Goal: Transaction & Acquisition: Subscribe to service/newsletter

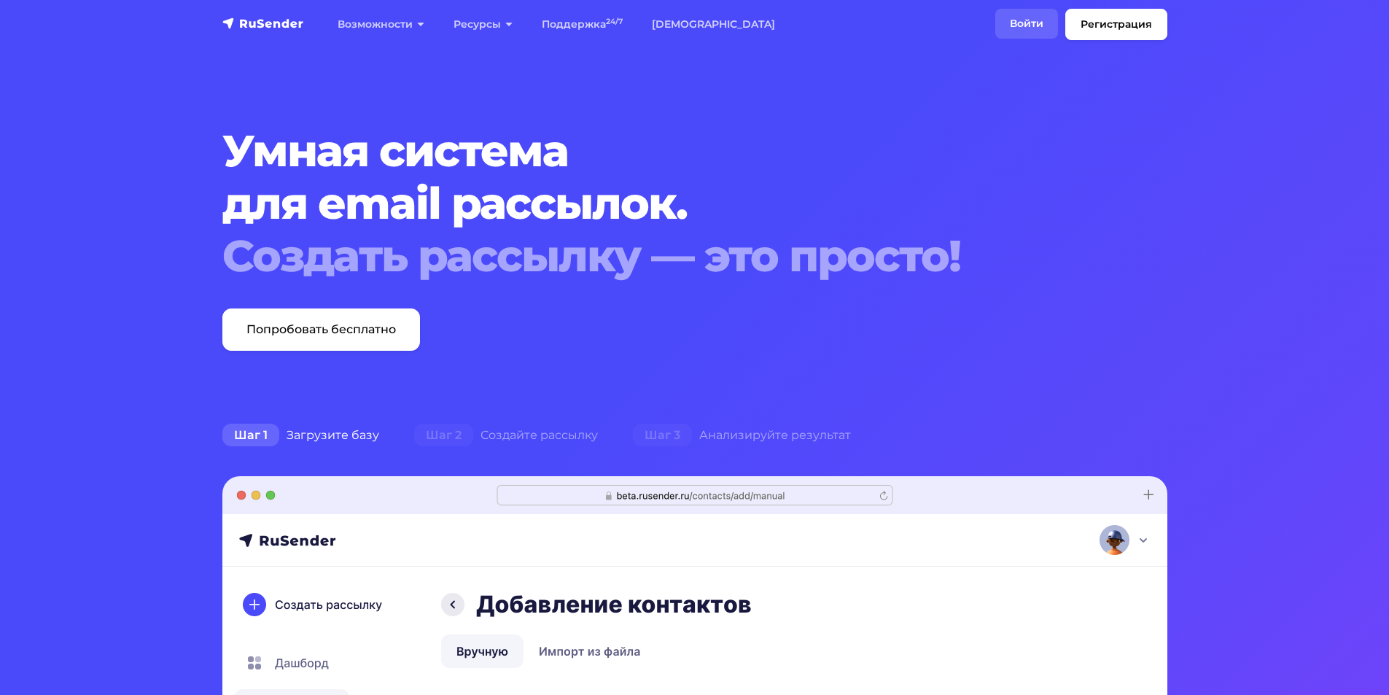
click at [1021, 15] on link "Войти" at bounding box center [1026, 24] width 63 height 30
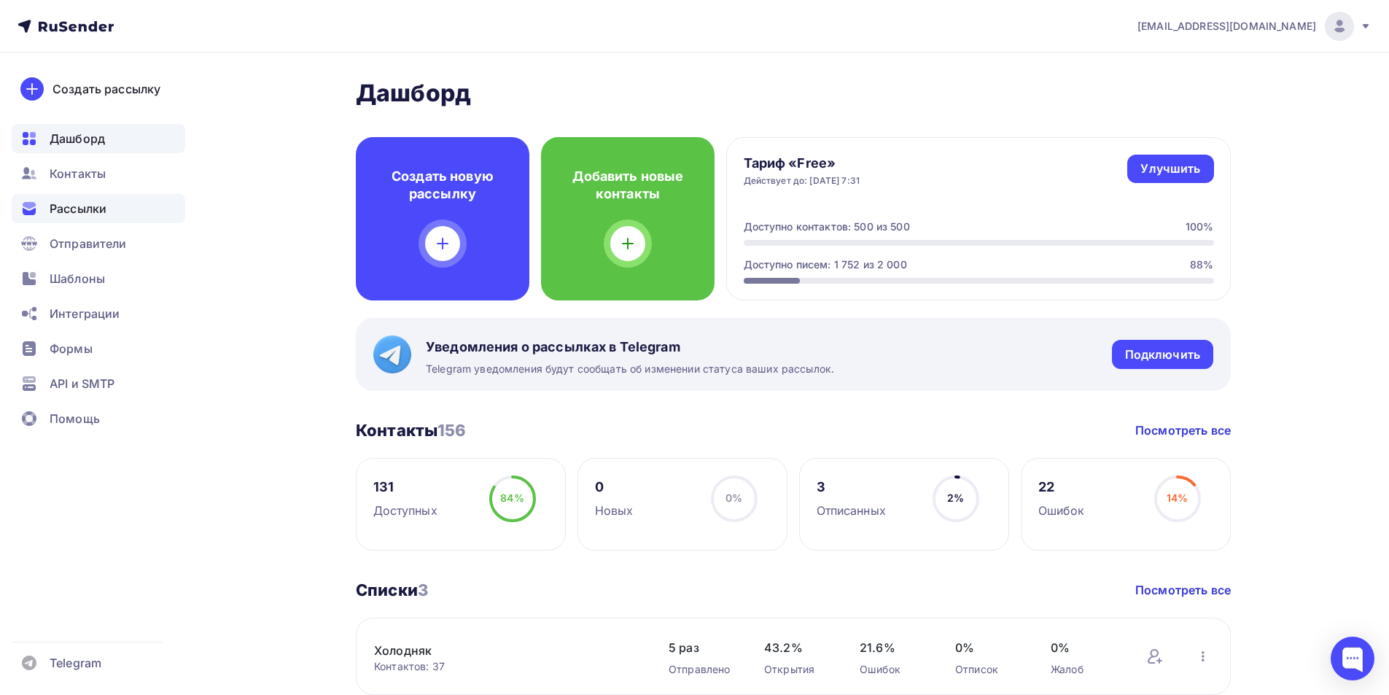
click at [94, 209] on span "Рассылки" at bounding box center [78, 208] width 57 height 17
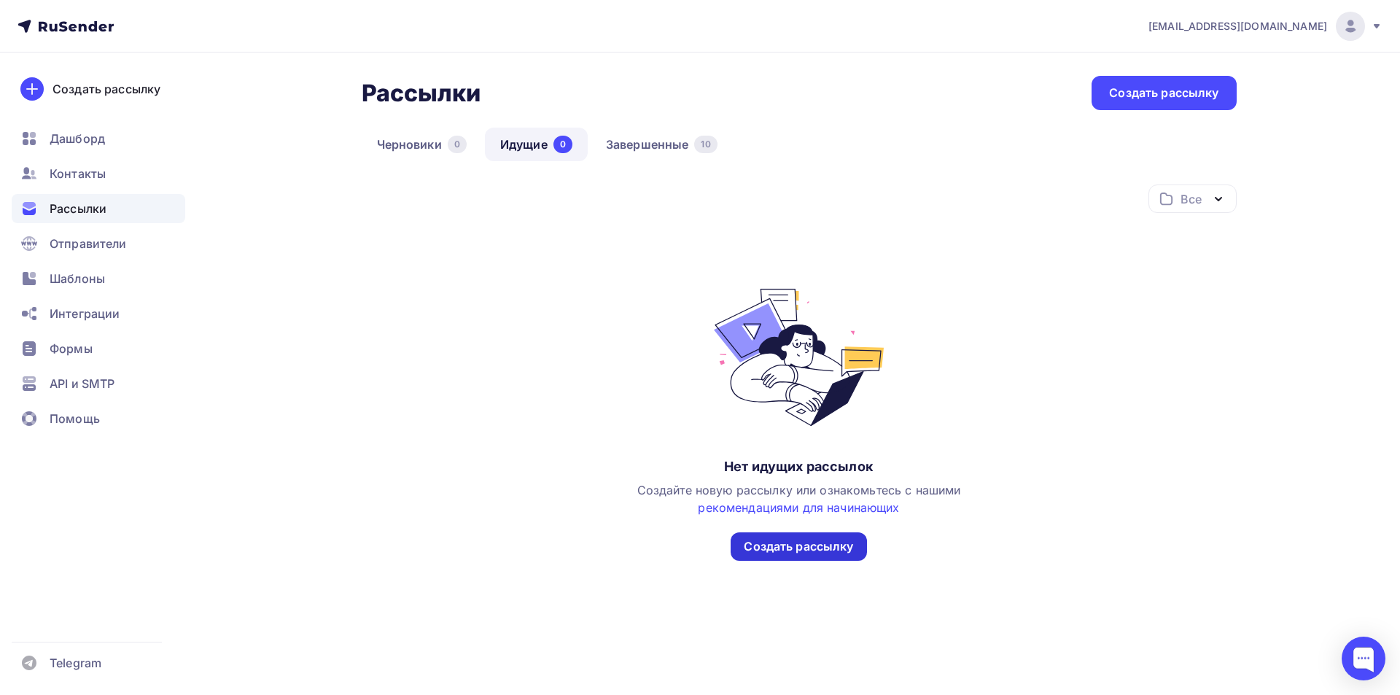
click at [775, 547] on div "Создать рассылку" at bounding box center [798, 546] width 109 height 17
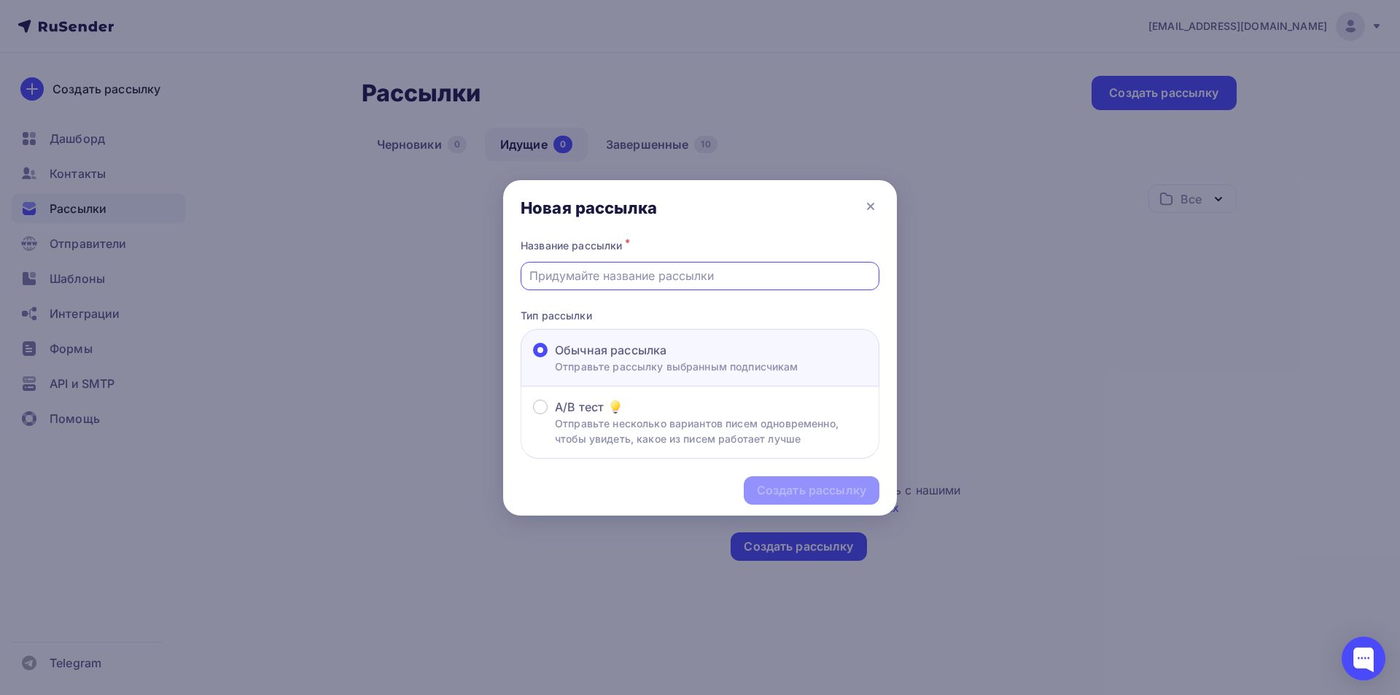
click at [720, 268] on input "text" at bounding box center [700, 275] width 342 height 17
type input "С"
type input "Чек-лист 7"
click at [778, 496] on div "Создать рассылку" at bounding box center [811, 490] width 109 height 17
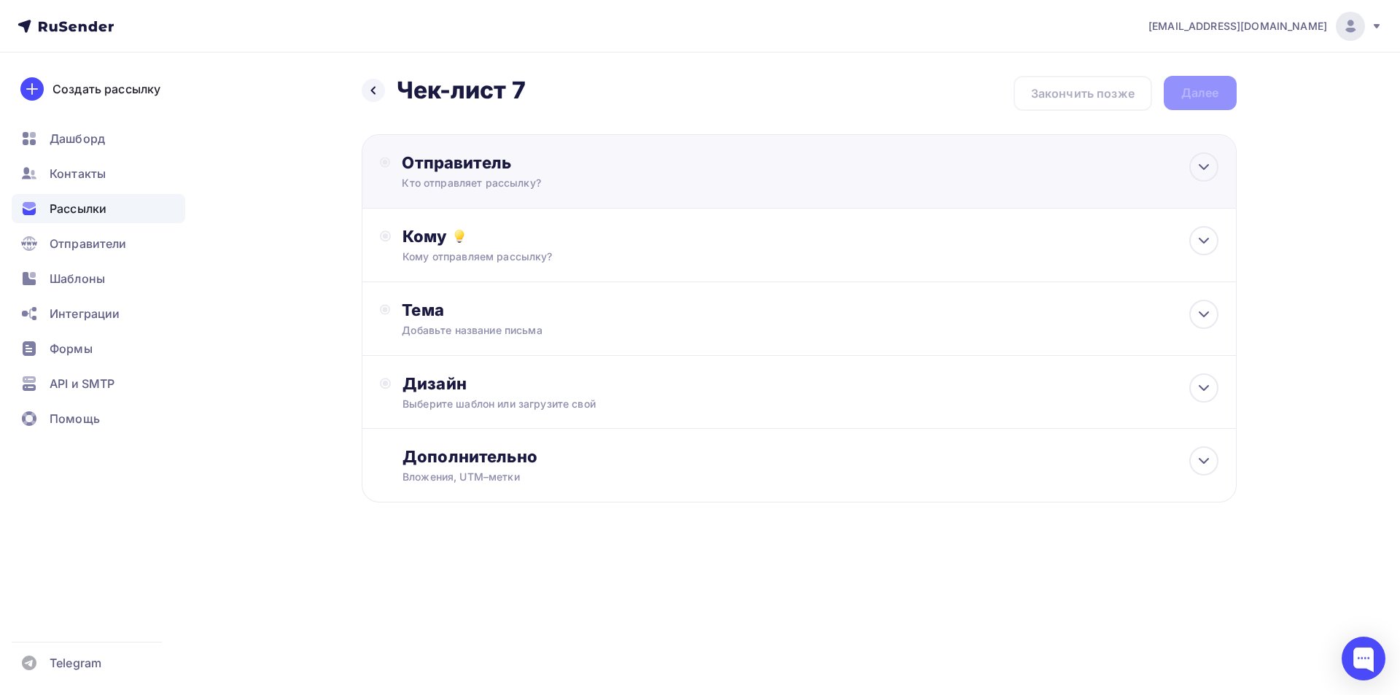
click at [631, 155] on div "Отправитель" at bounding box center [560, 162] width 316 height 20
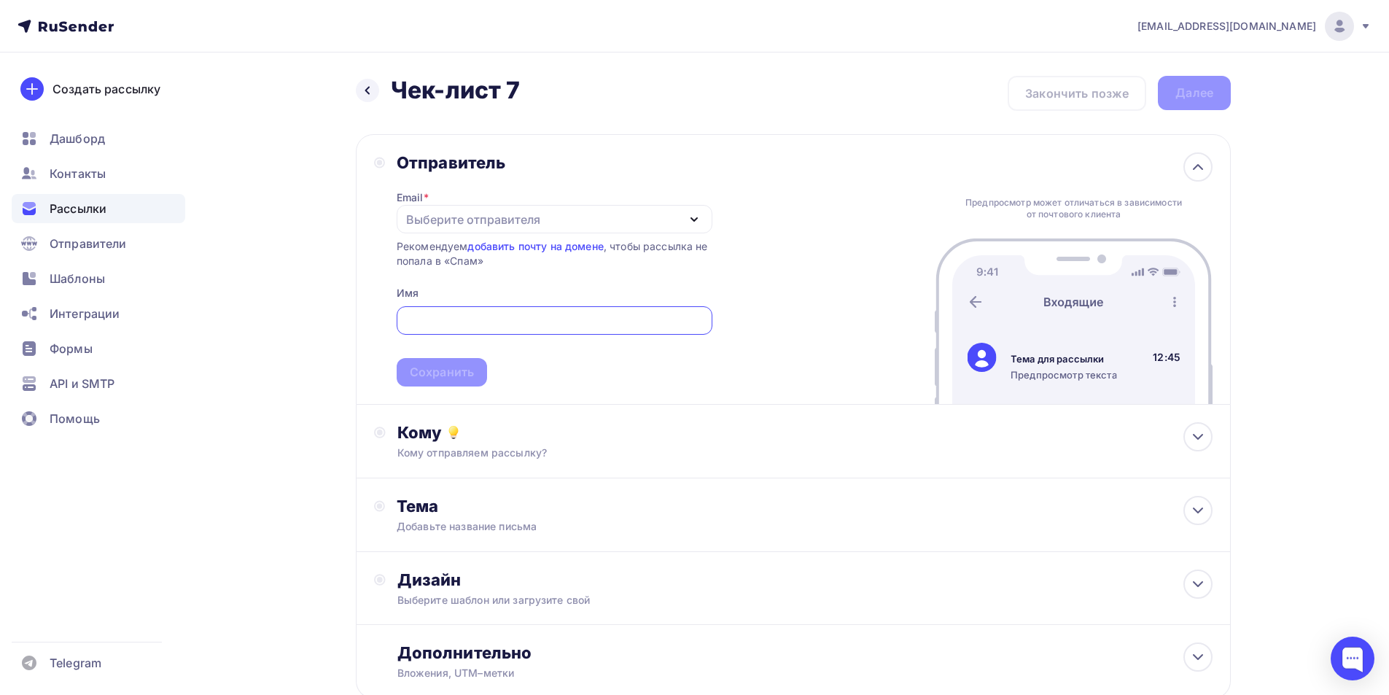
click at [478, 211] on div "Выберите отправителя" at bounding box center [473, 219] width 134 height 17
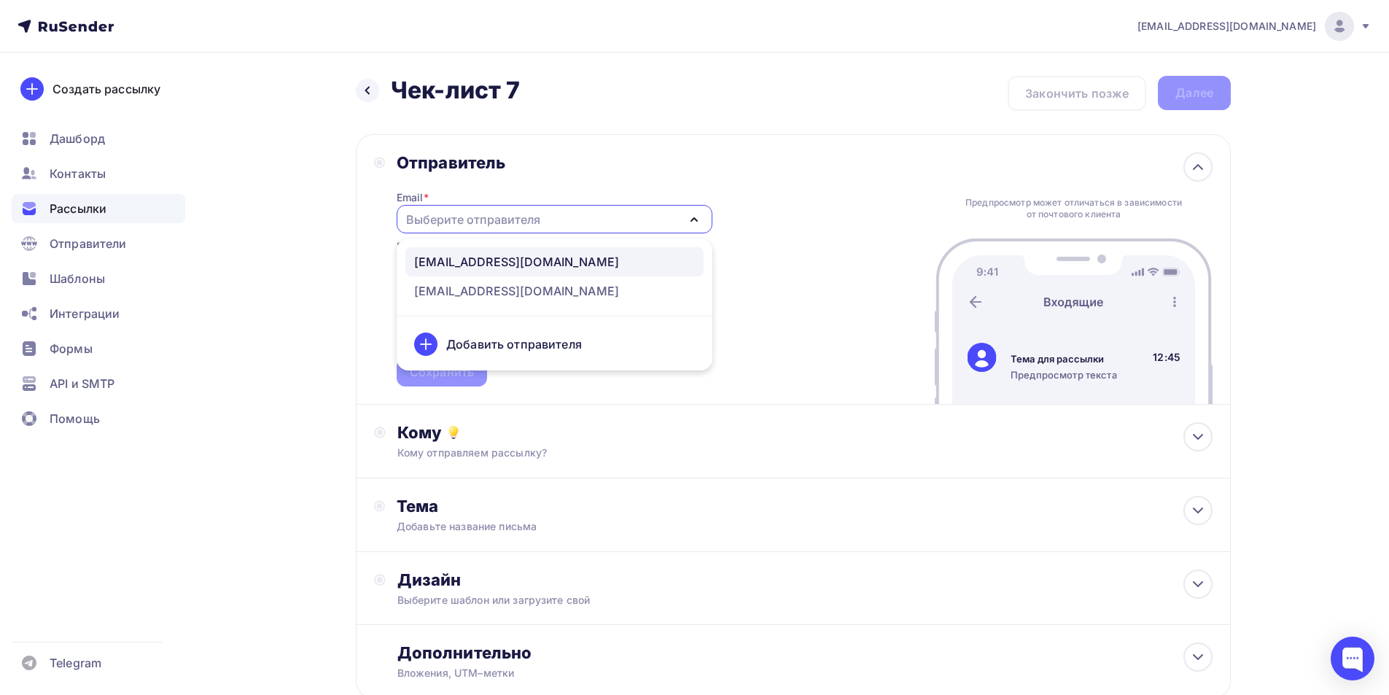
click at [456, 262] on div "info@germes.ltd" at bounding box center [516, 261] width 205 height 17
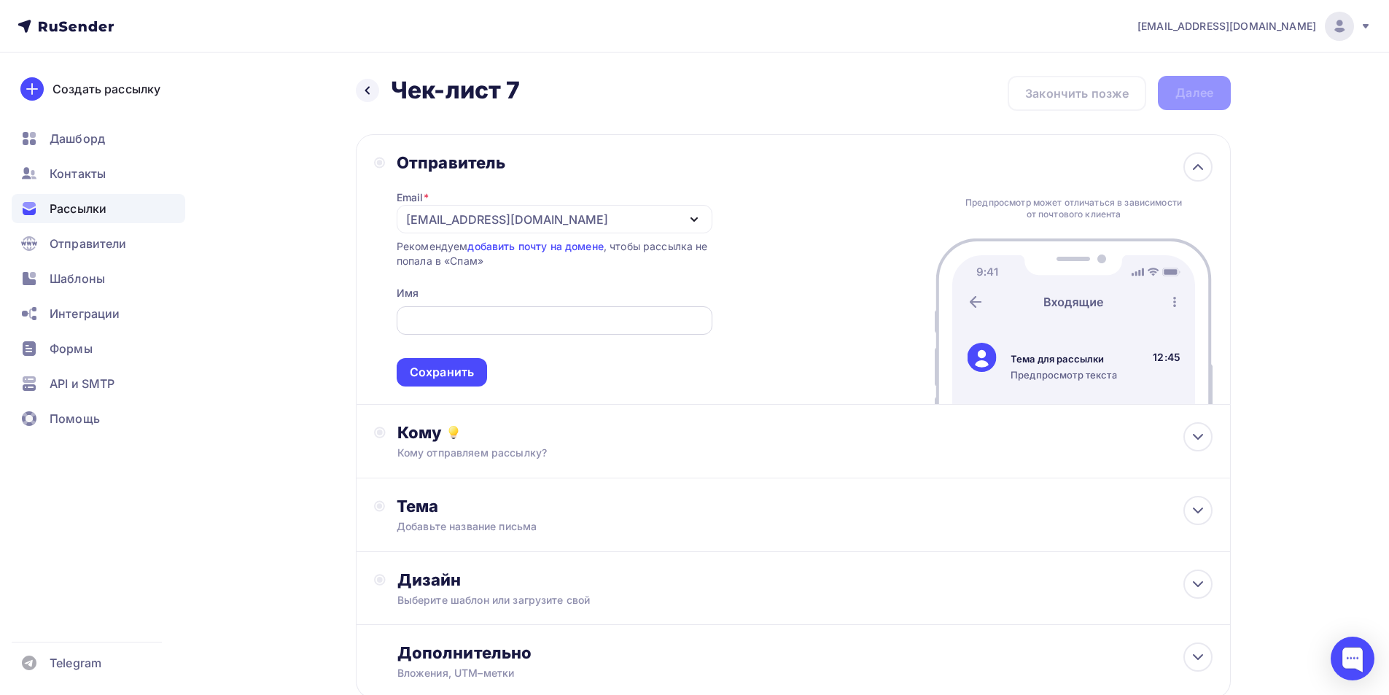
click at [425, 328] on input "text" at bounding box center [554, 320] width 299 height 17
type input "ТЛК Гермес"
click at [457, 375] on div "Сохранить" at bounding box center [442, 372] width 64 height 17
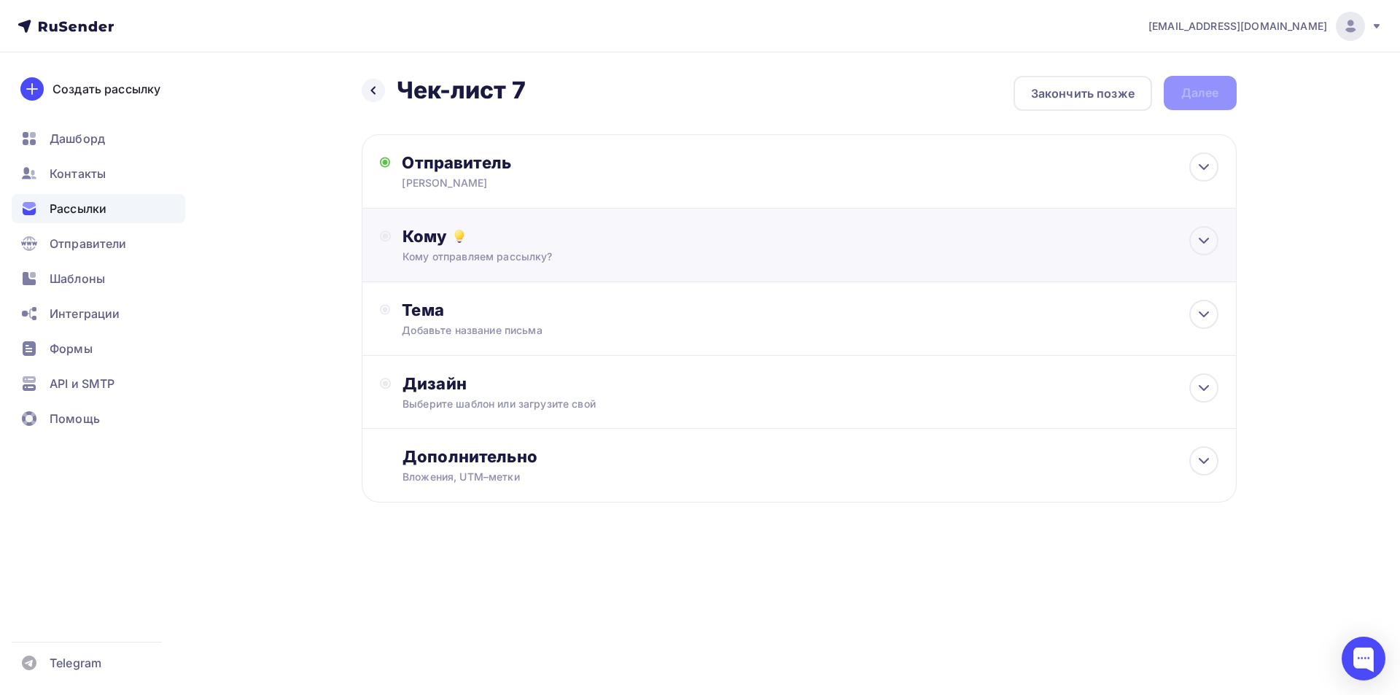
click at [691, 238] on div "Кому" at bounding box center [809, 236] width 815 height 20
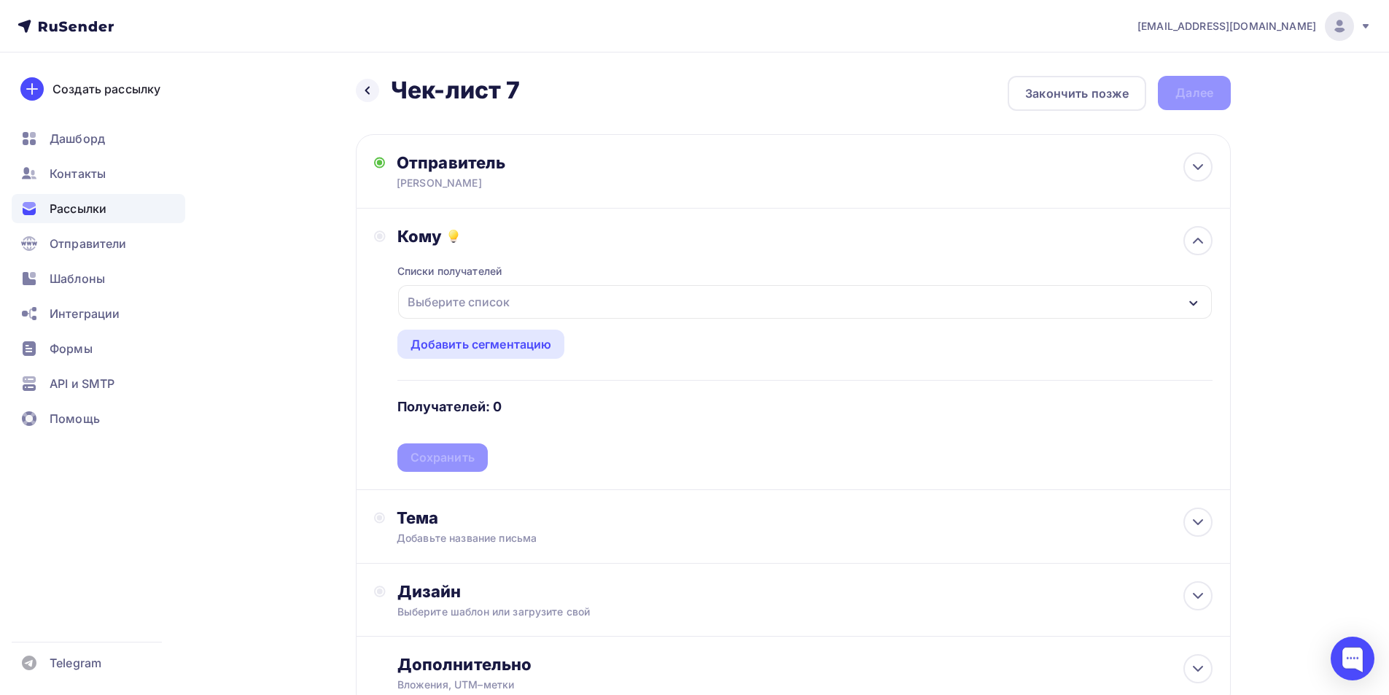
click at [418, 305] on div "Выберите список" at bounding box center [459, 302] width 114 height 26
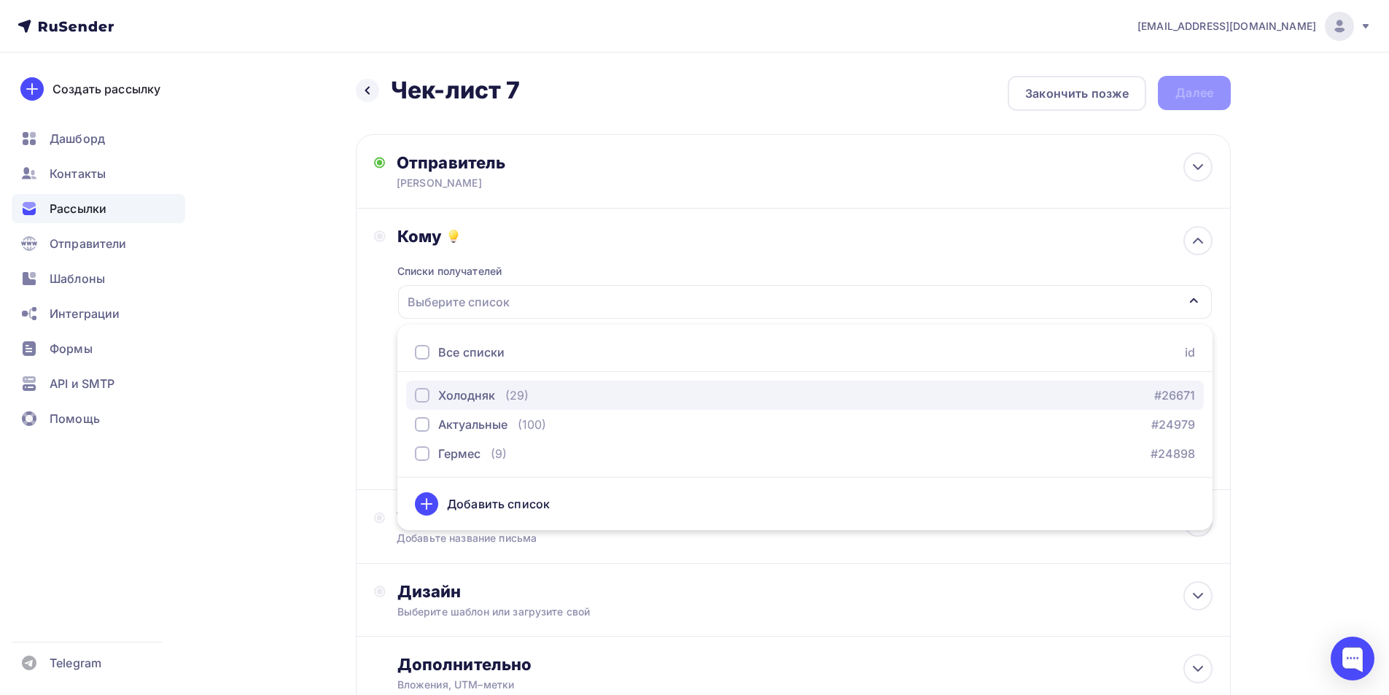
click at [418, 384] on button "Холодняк (29) #26671" at bounding box center [805, 395] width 798 height 29
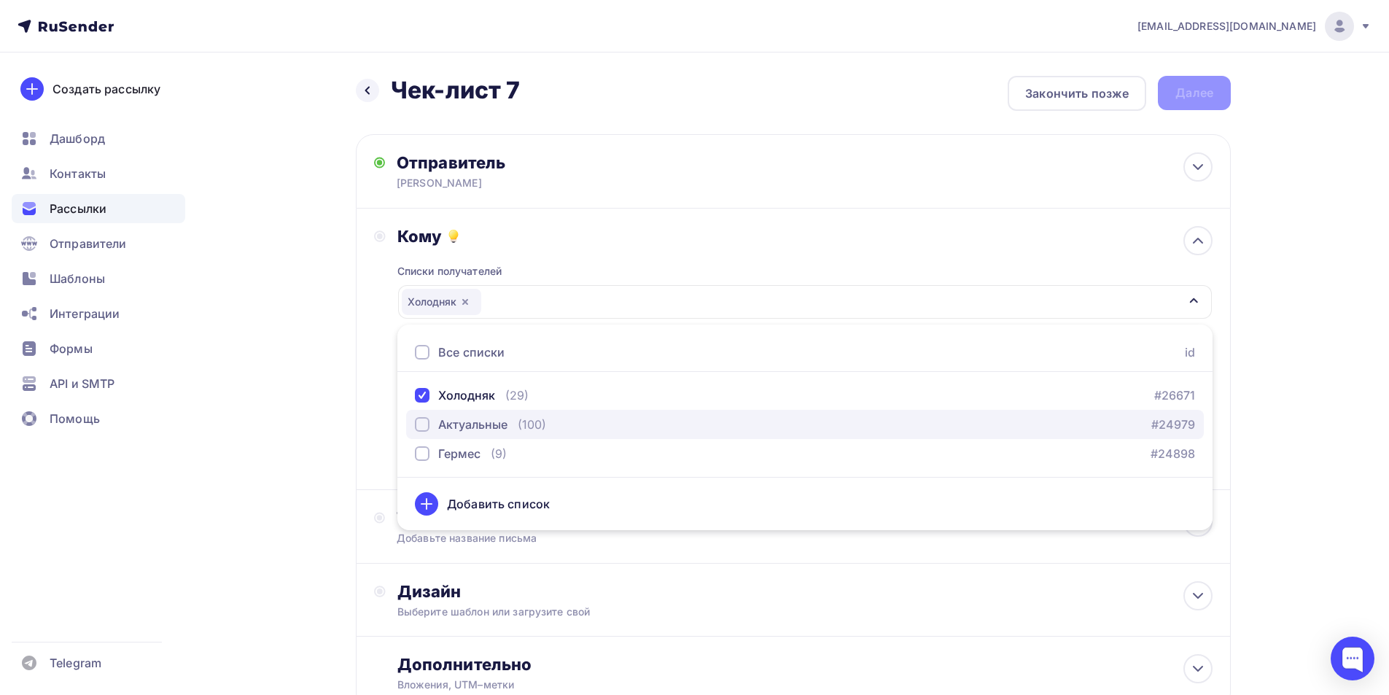
click at [424, 423] on div "button" at bounding box center [422, 424] width 15 height 15
click at [305, 427] on div "Назад Чек-лист 7 Чек-лист 7 Закончить позже Далее Отправитель ТЛК Гермес Email …" at bounding box center [694, 428] width 1195 height 752
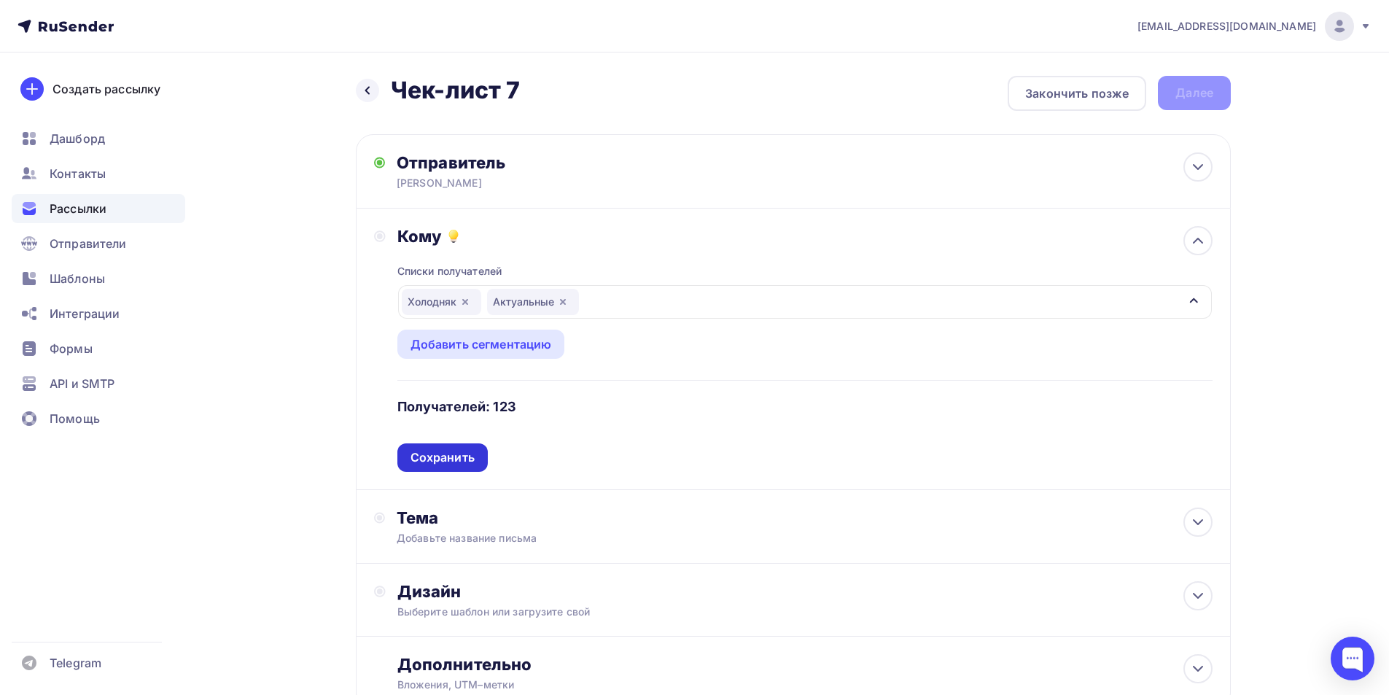
click at [423, 453] on div "Сохранить" at bounding box center [442, 457] width 64 height 17
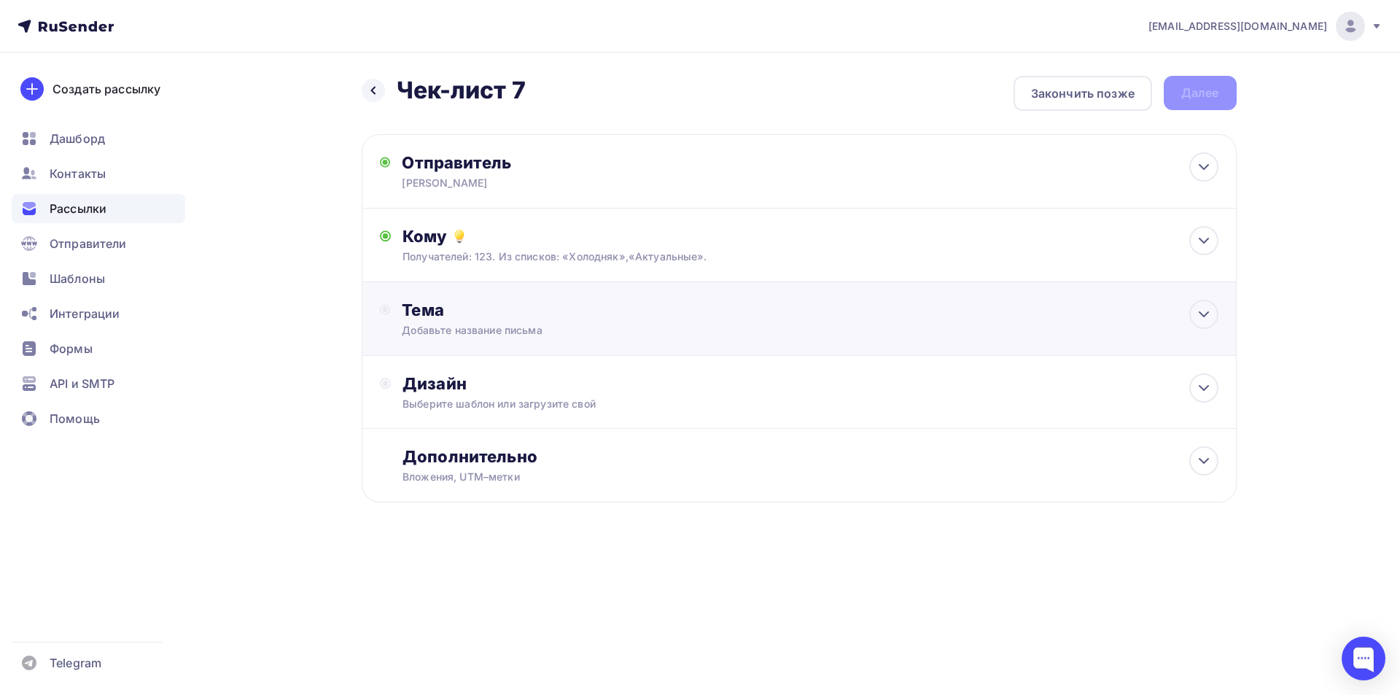
click at [465, 313] on div "Тема" at bounding box center [546, 310] width 288 height 20
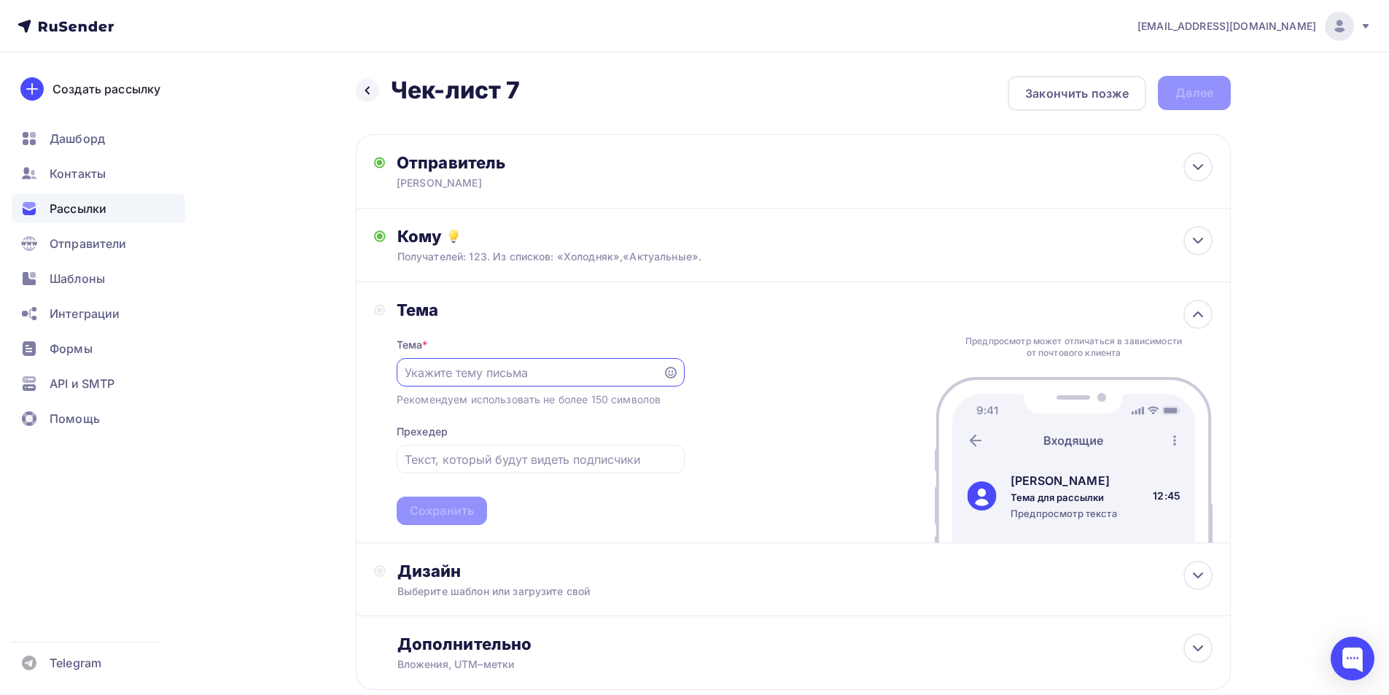
click at [432, 370] on input "text" at bounding box center [529, 372] width 249 height 17
type input "П"
type input "Отгрузки на 41-ю неделю"
click at [439, 454] on input "text" at bounding box center [540, 459] width 271 height 17
type input "П"
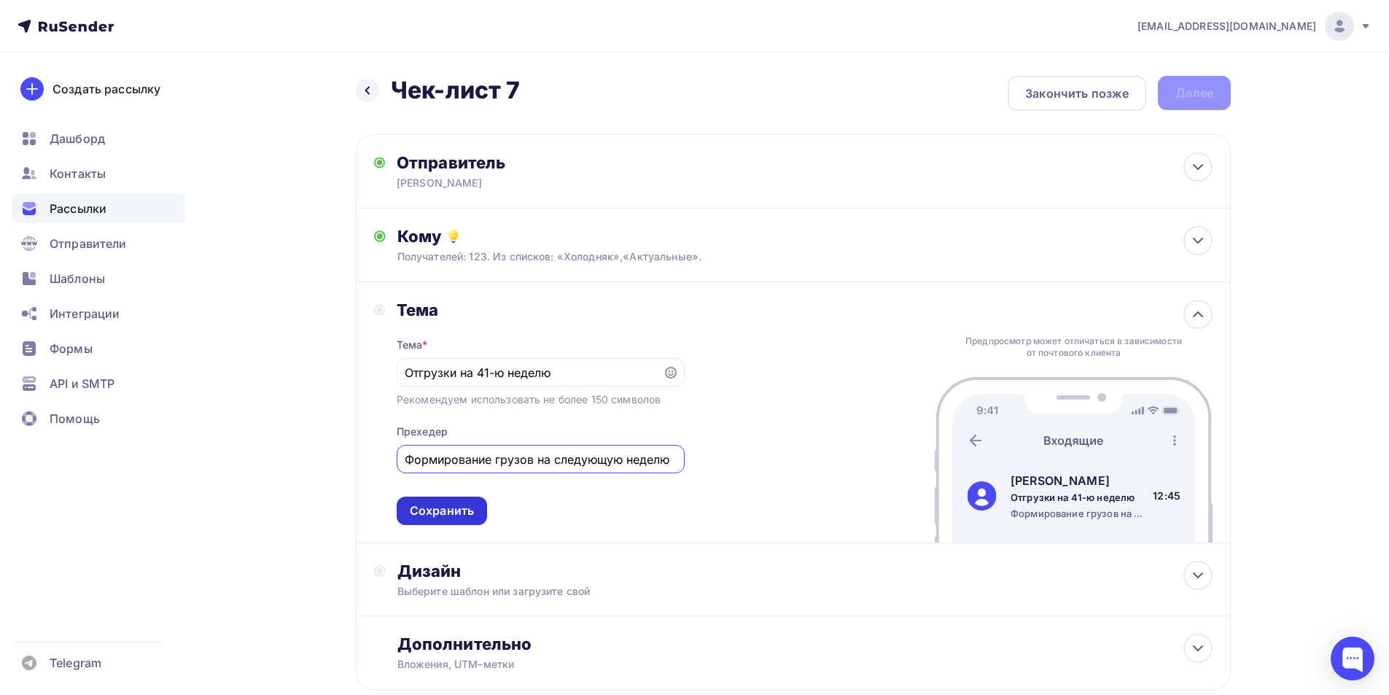
type input "Формирование грузов на следующую неделю"
click at [418, 519] on div "Сохранить" at bounding box center [442, 510] width 90 height 28
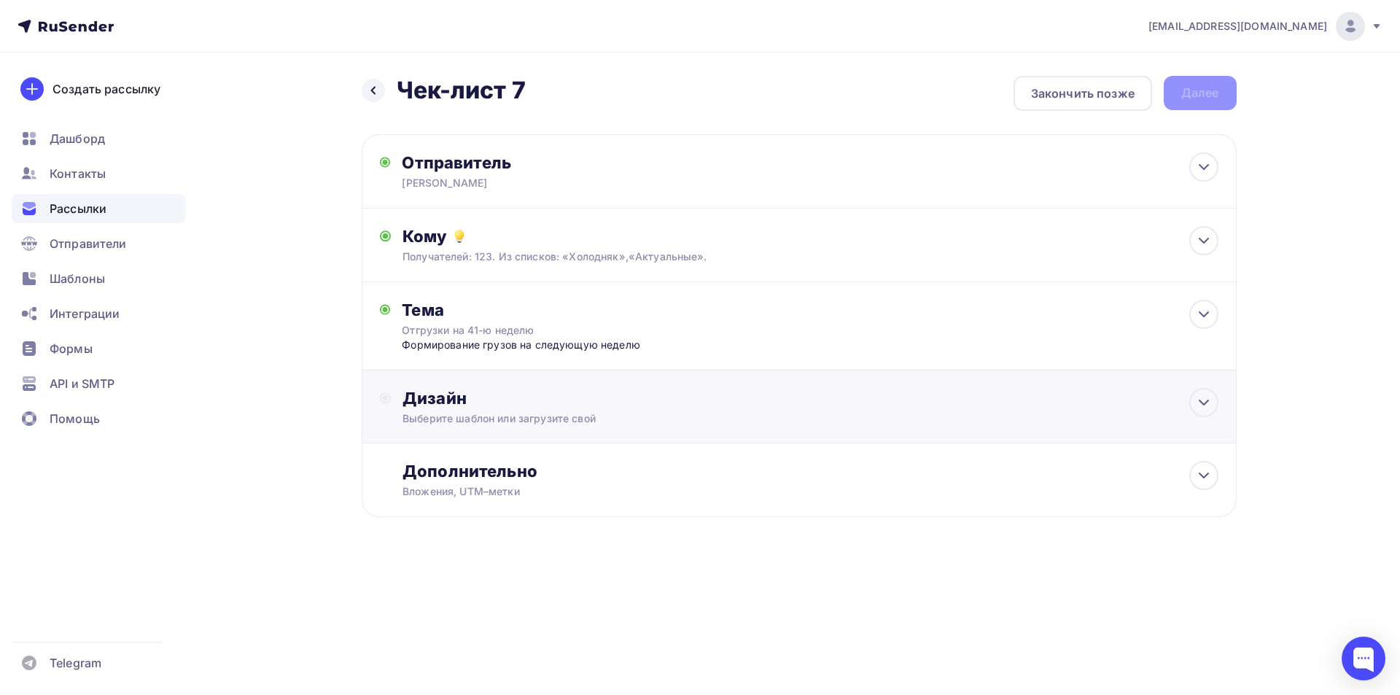
click at [434, 399] on div "Дизайн" at bounding box center [809, 398] width 815 height 20
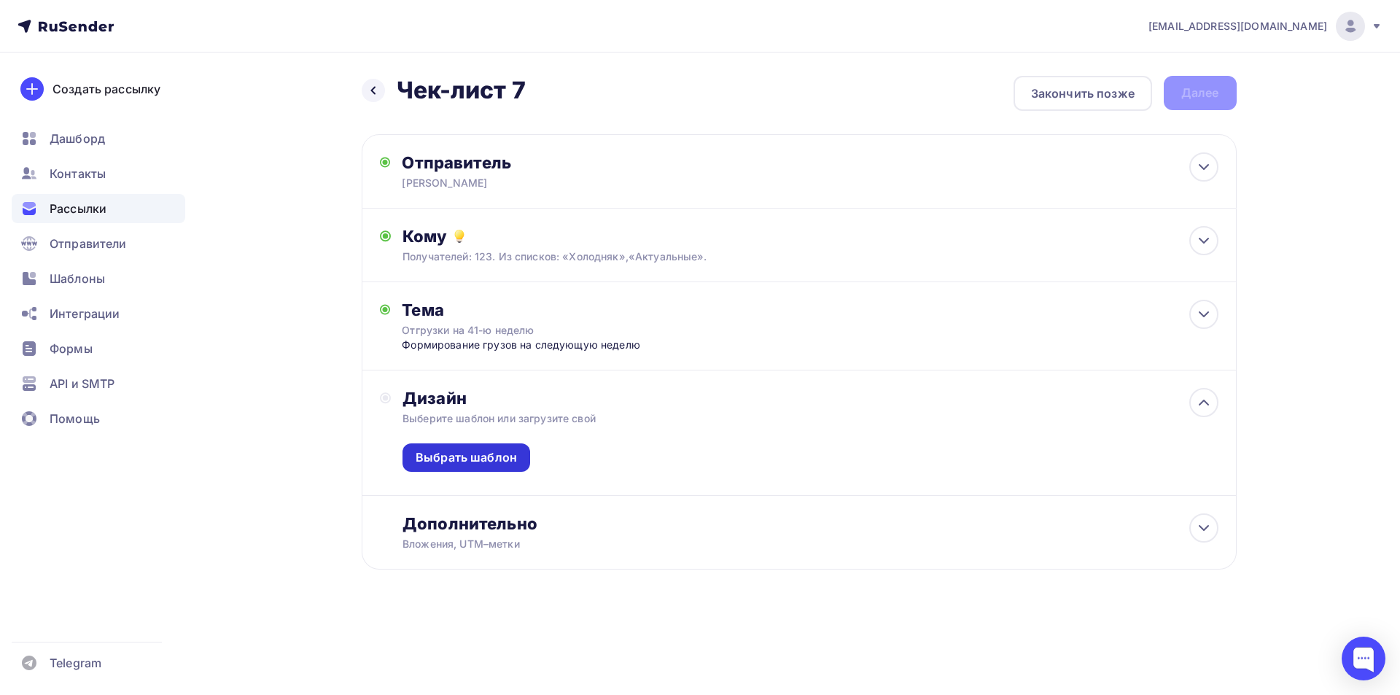
click at [449, 452] on div "Выбрать шаблон" at bounding box center [466, 457] width 101 height 17
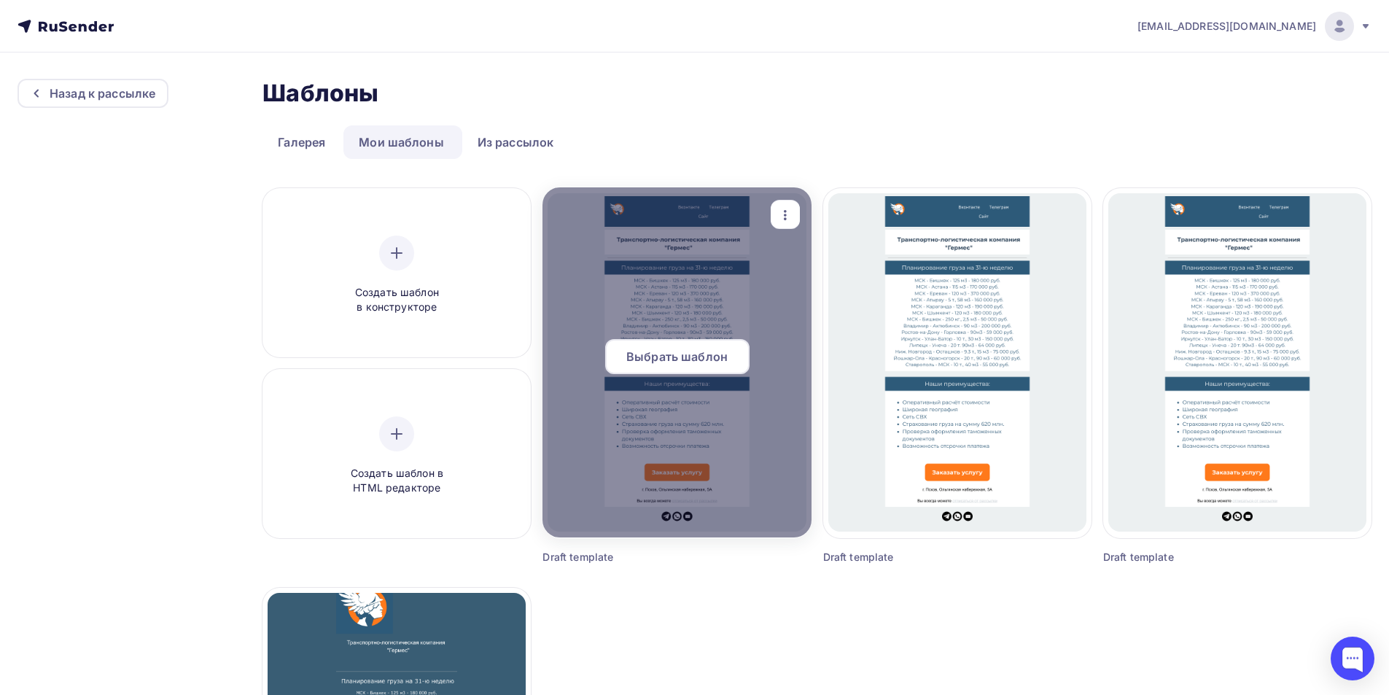
click at [633, 297] on div at bounding box center [676, 362] width 268 height 350
click at [655, 360] on span "Выбрать шаблон" at bounding box center [676, 356] width 101 height 17
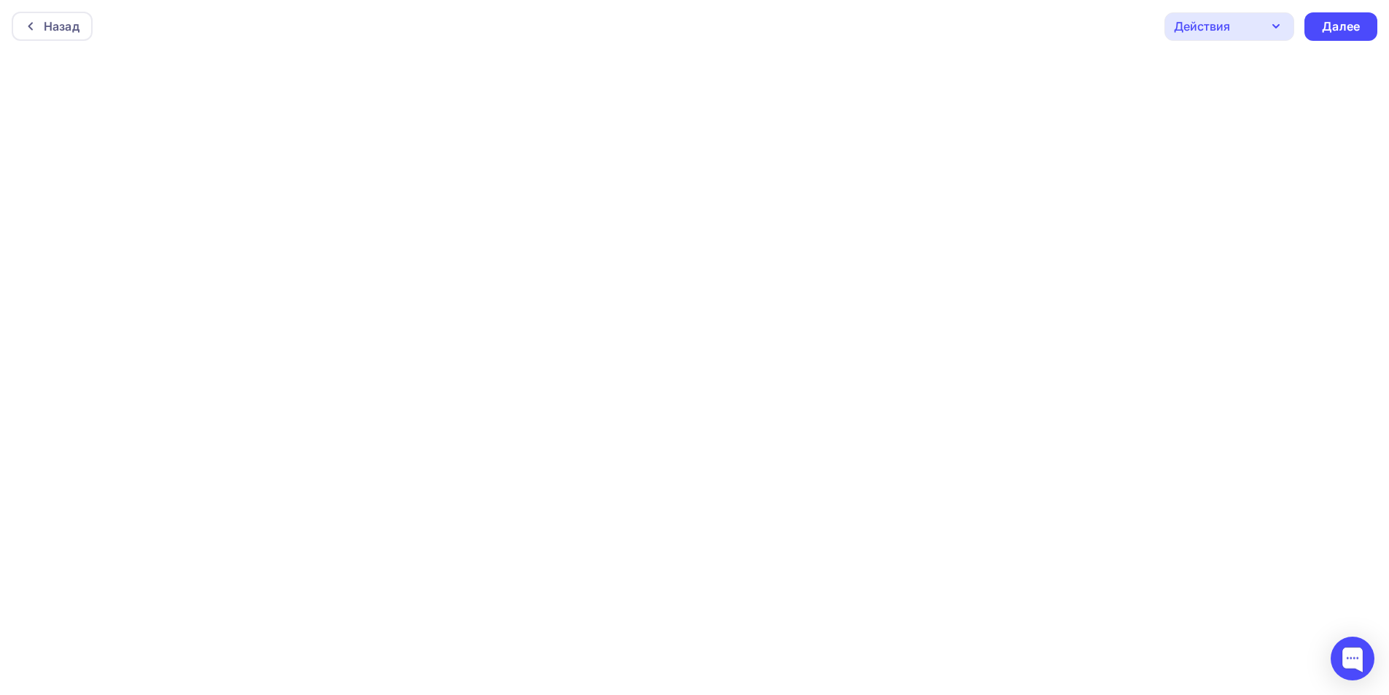
click at [1303, 21] on div "Действия Отправить тестовое письмо Предпросмотр Сохранить в Мои шаблоны Выйти б…" at bounding box center [1270, 26] width 213 height 28
click at [1317, 23] on div "Далее" at bounding box center [1340, 26] width 73 height 28
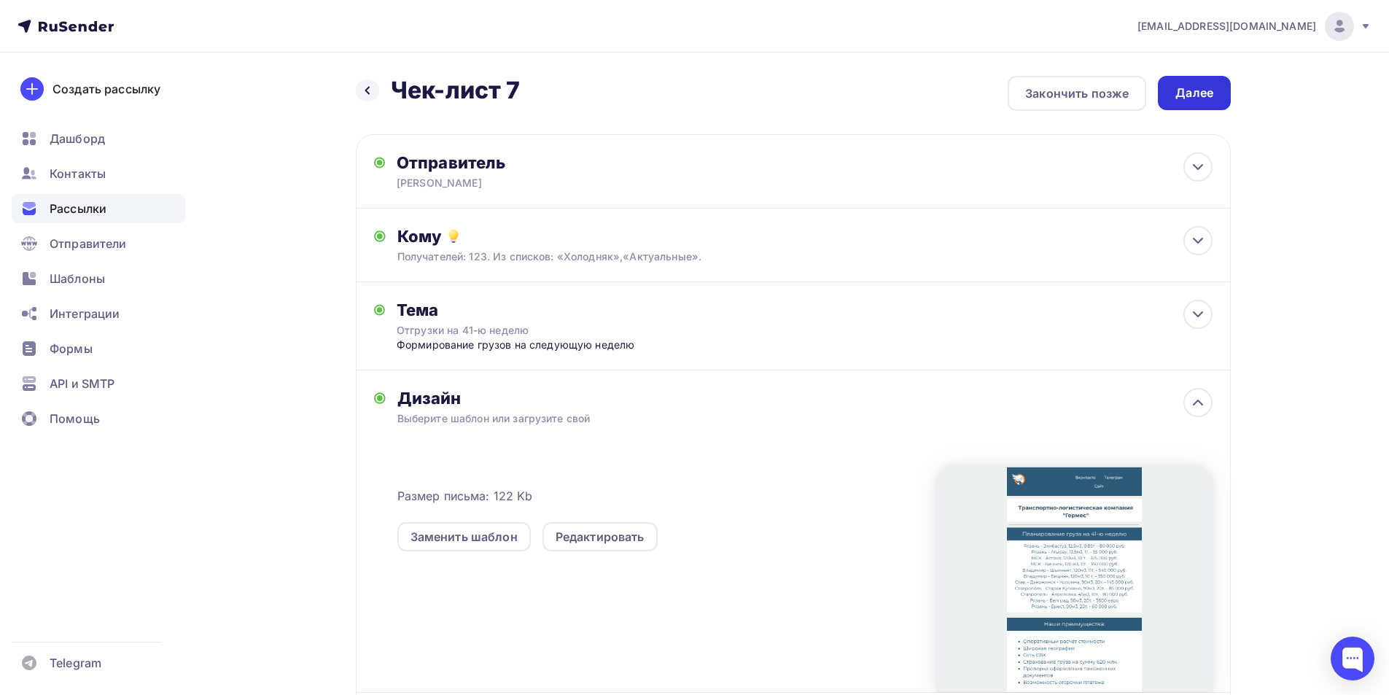
click at [1190, 94] on div "Далее" at bounding box center [1194, 93] width 38 height 17
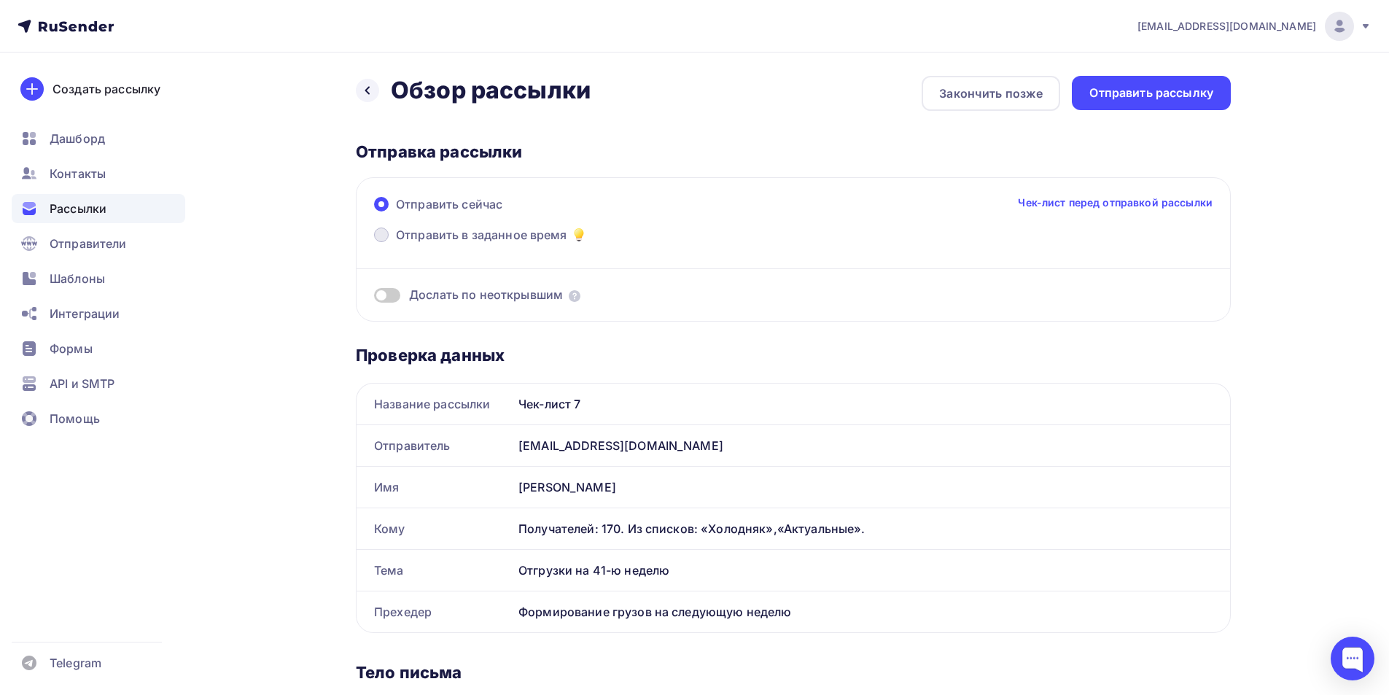
click at [517, 232] on span "Отправить в заданное время" at bounding box center [481, 234] width 171 height 17
click at [396, 243] on input "Отправить в заданное время" at bounding box center [396, 243] width 0 height 0
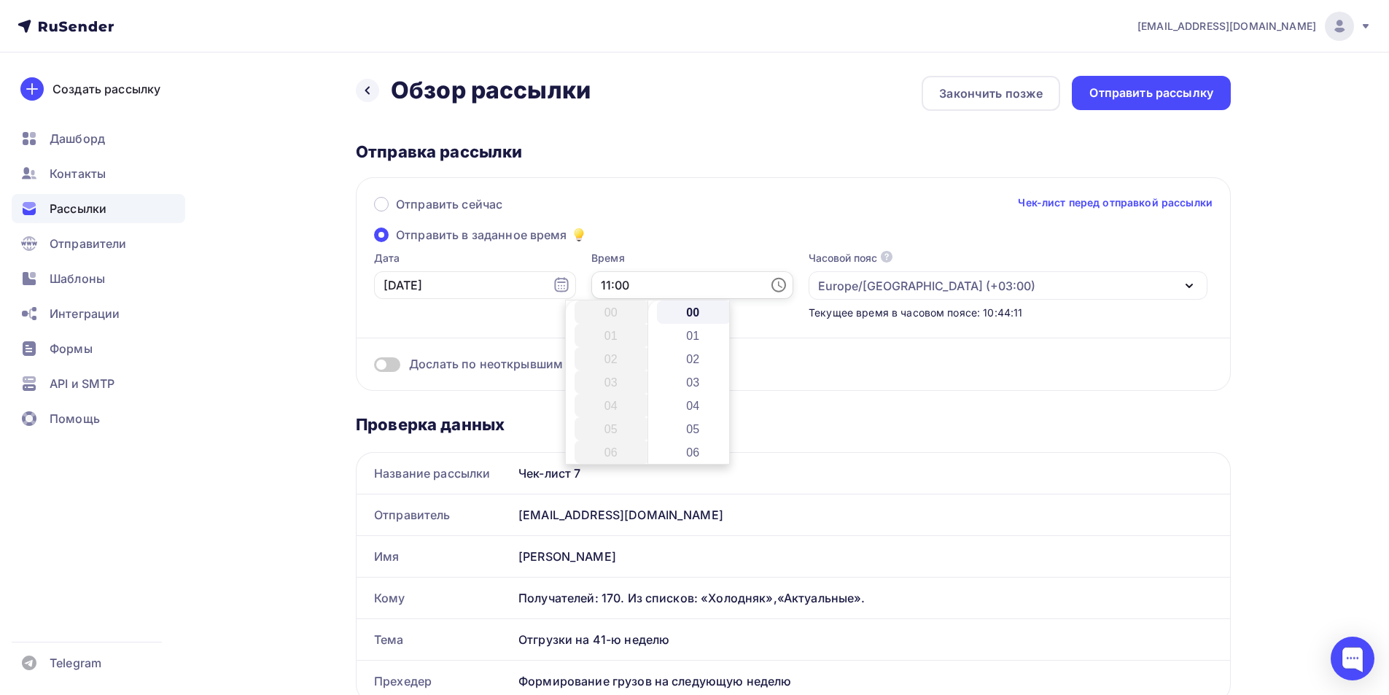
scroll to position [257, 0]
click at [591, 289] on input "11:00" at bounding box center [692, 285] width 202 height 28
type input "12:00"
click at [377, 324] on div "Дослать по неоткрывшим" at bounding box center [793, 346] width 838 height 52
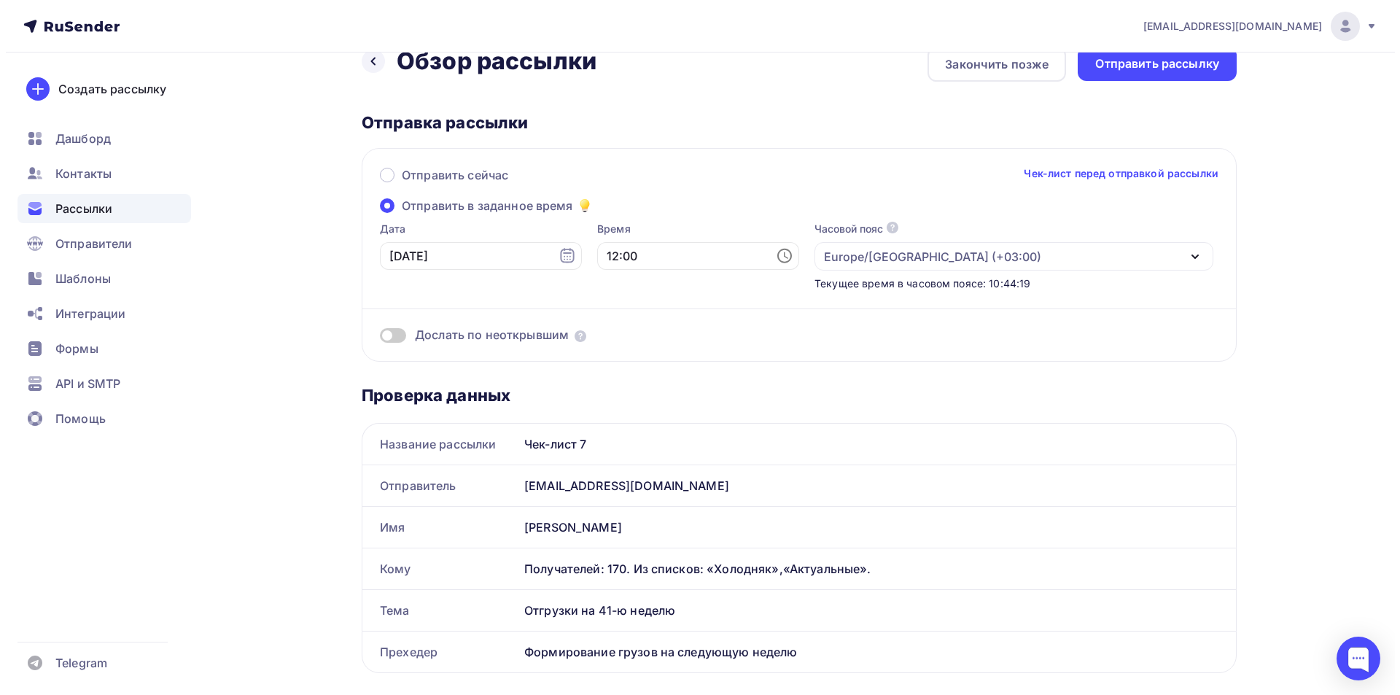
scroll to position [0, 0]
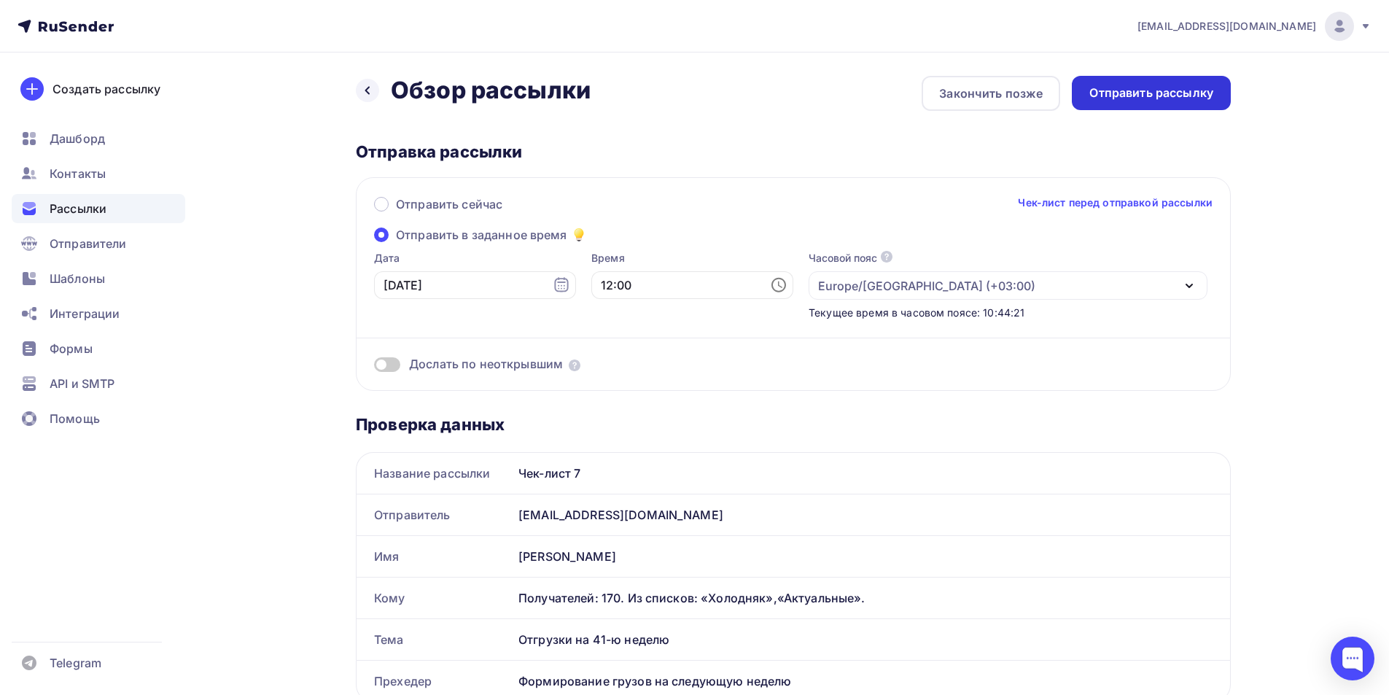
click at [1147, 91] on div "Отправить рассылку" at bounding box center [1151, 93] width 124 height 17
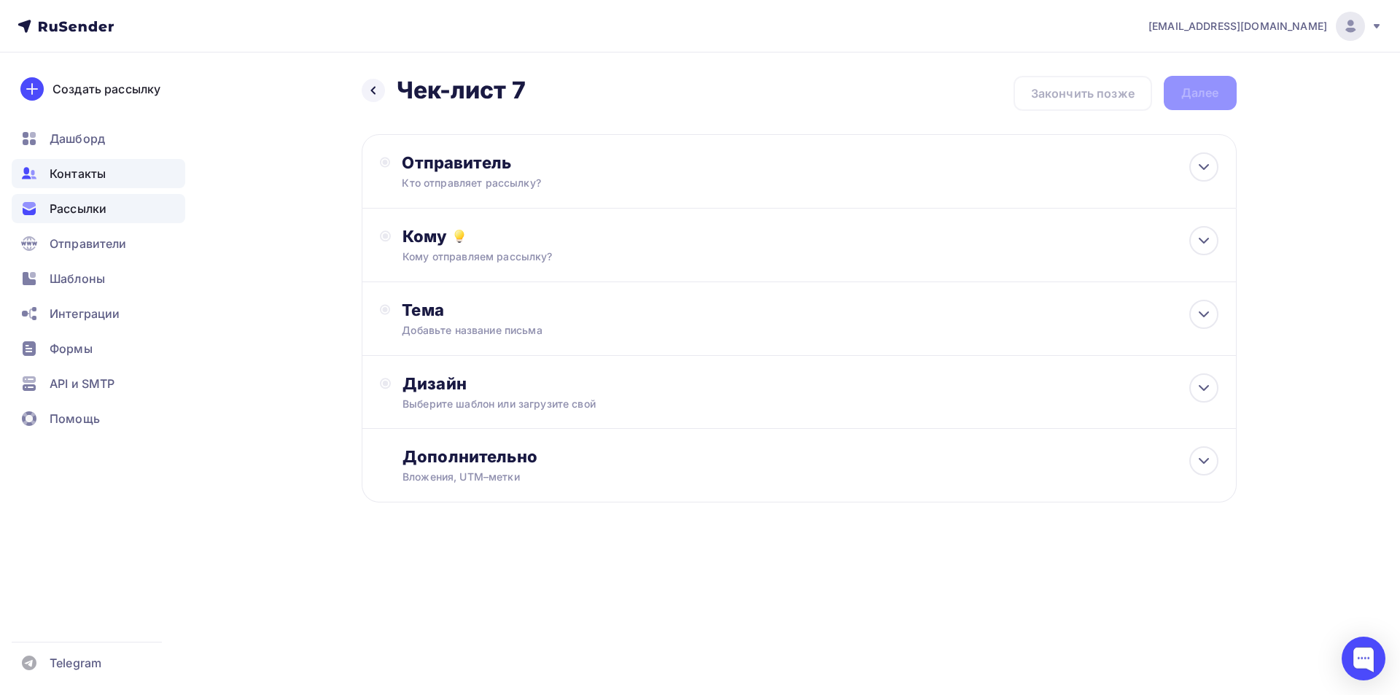
click at [93, 177] on span "Контакты" at bounding box center [78, 173] width 56 height 17
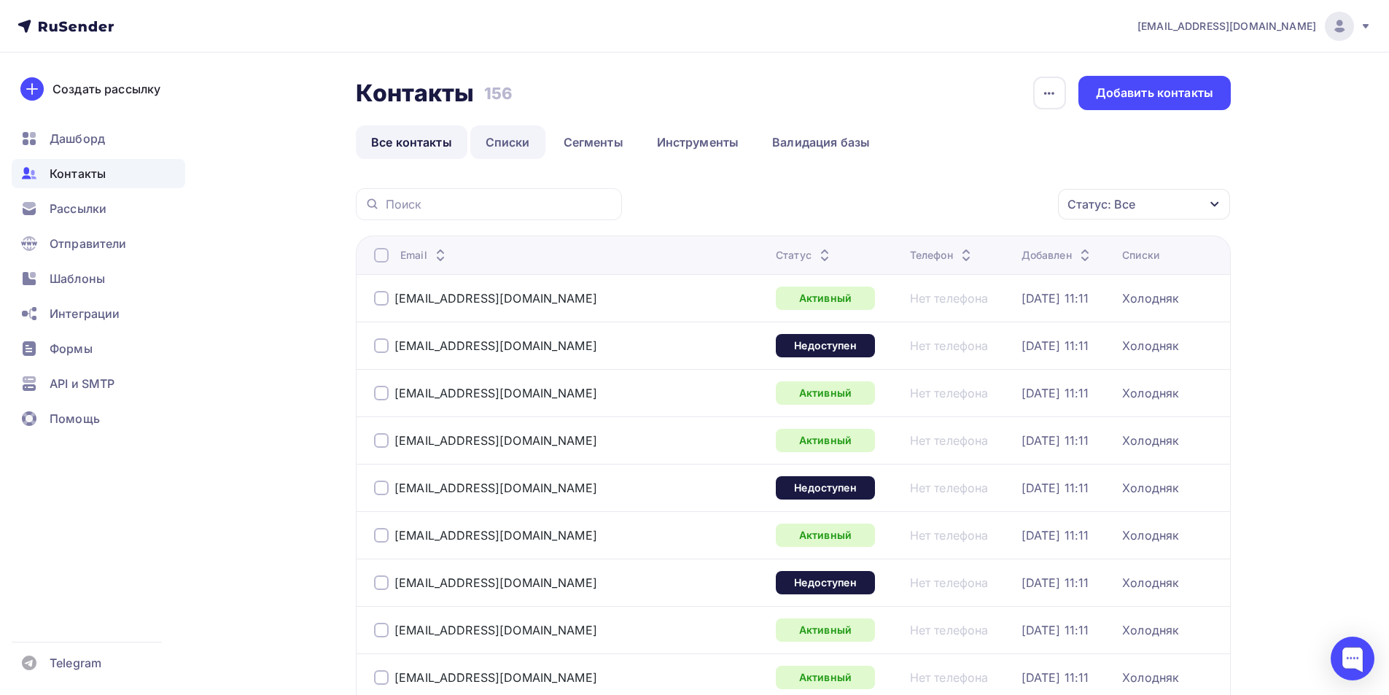
click at [516, 147] on link "Списки" at bounding box center [507, 142] width 75 height 34
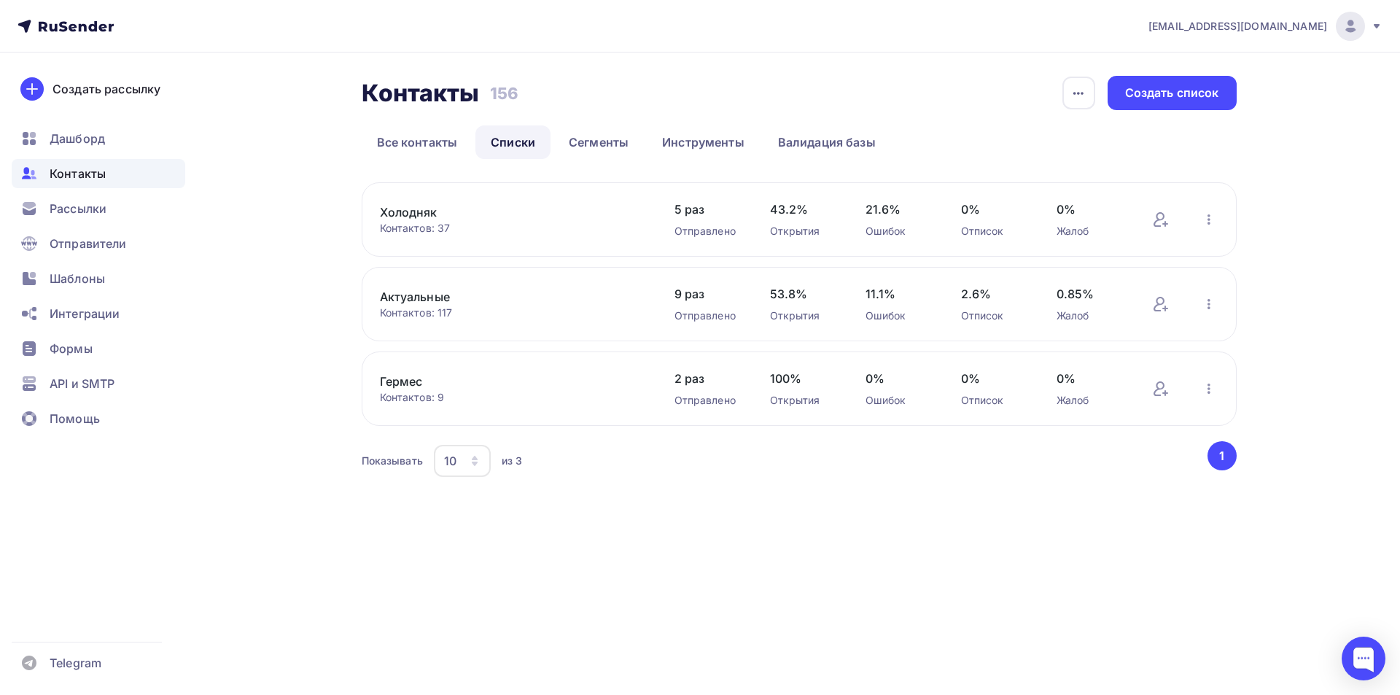
click at [418, 305] on link "Актуальные" at bounding box center [504, 296] width 248 height 17
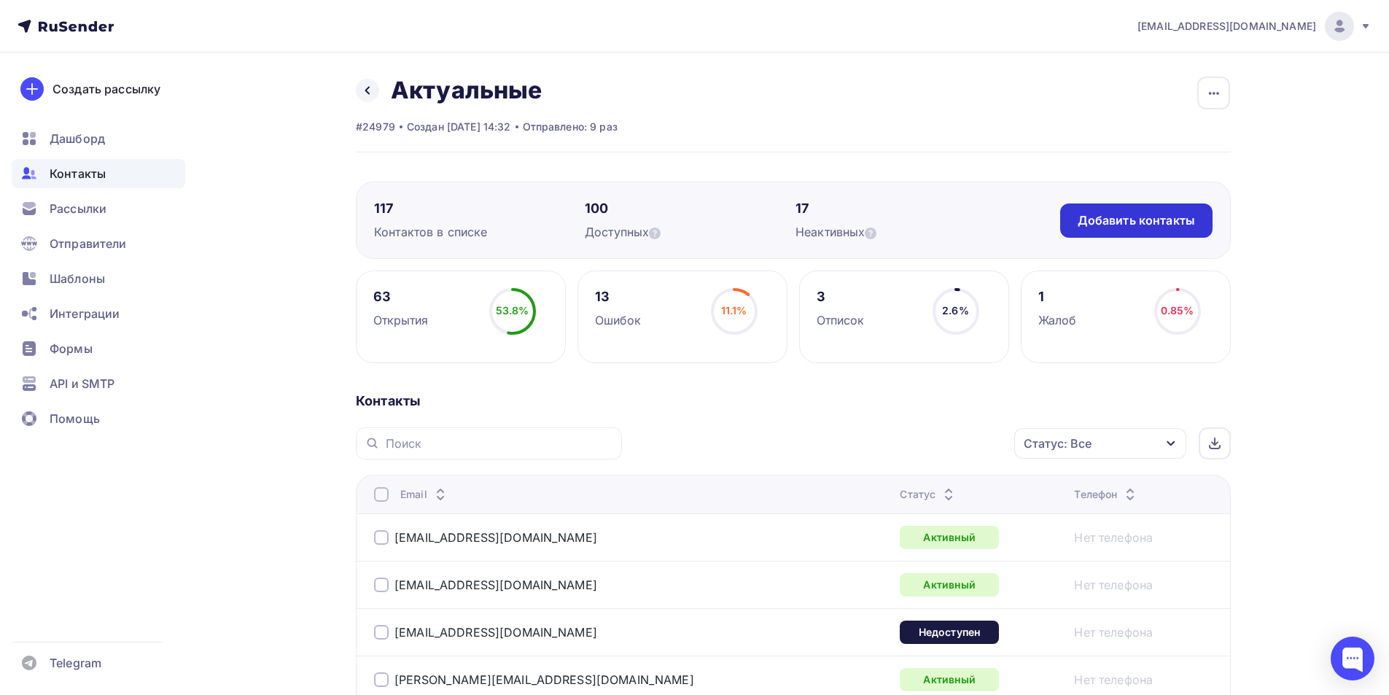
click at [1093, 217] on div "Добавить контакты" at bounding box center [1135, 220] width 117 height 17
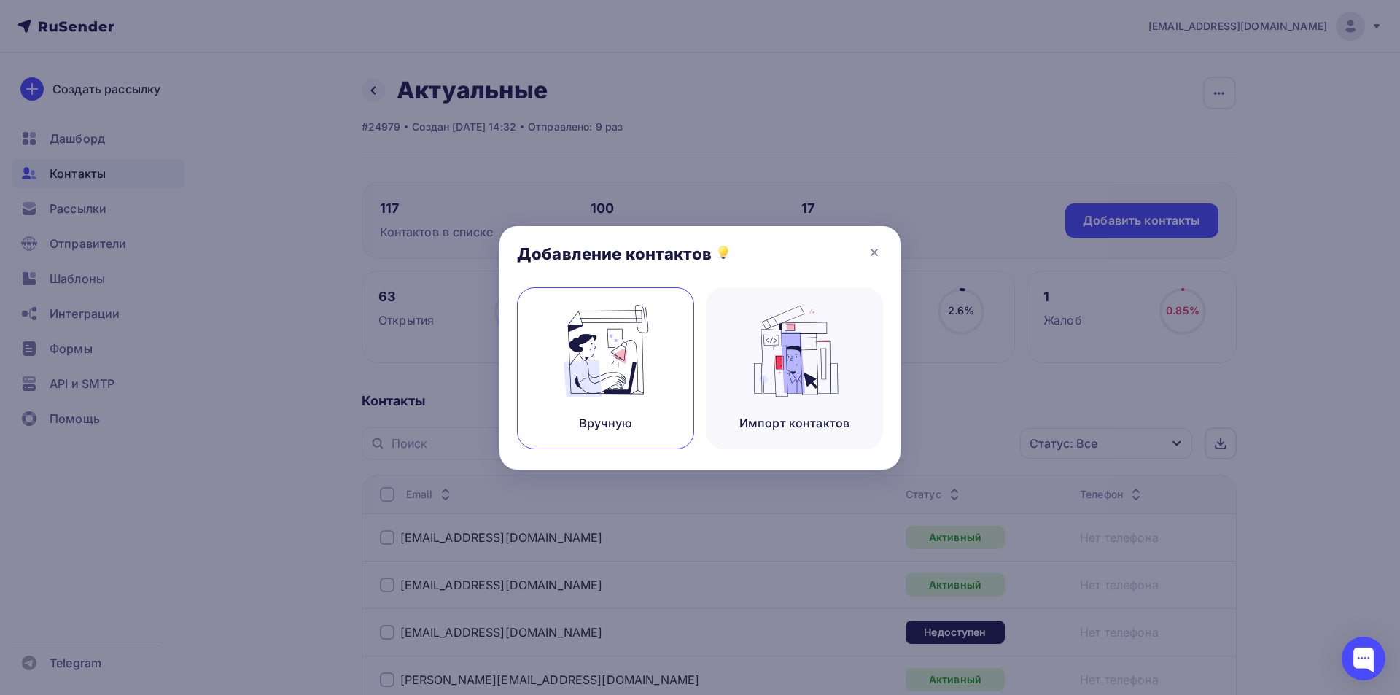
click at [627, 395] on img at bounding box center [606, 351] width 98 height 92
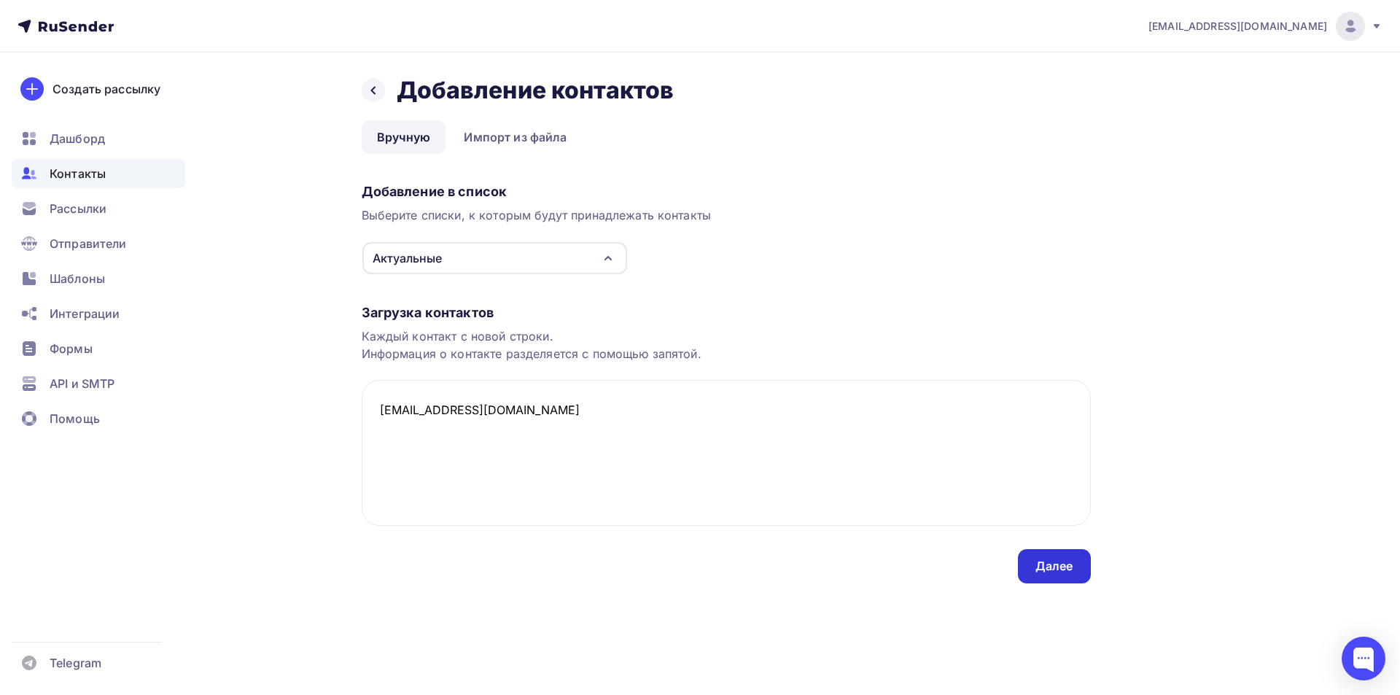
type textarea "113@agtz.ru"
click at [1053, 575] on div "Далее" at bounding box center [1054, 566] width 73 height 34
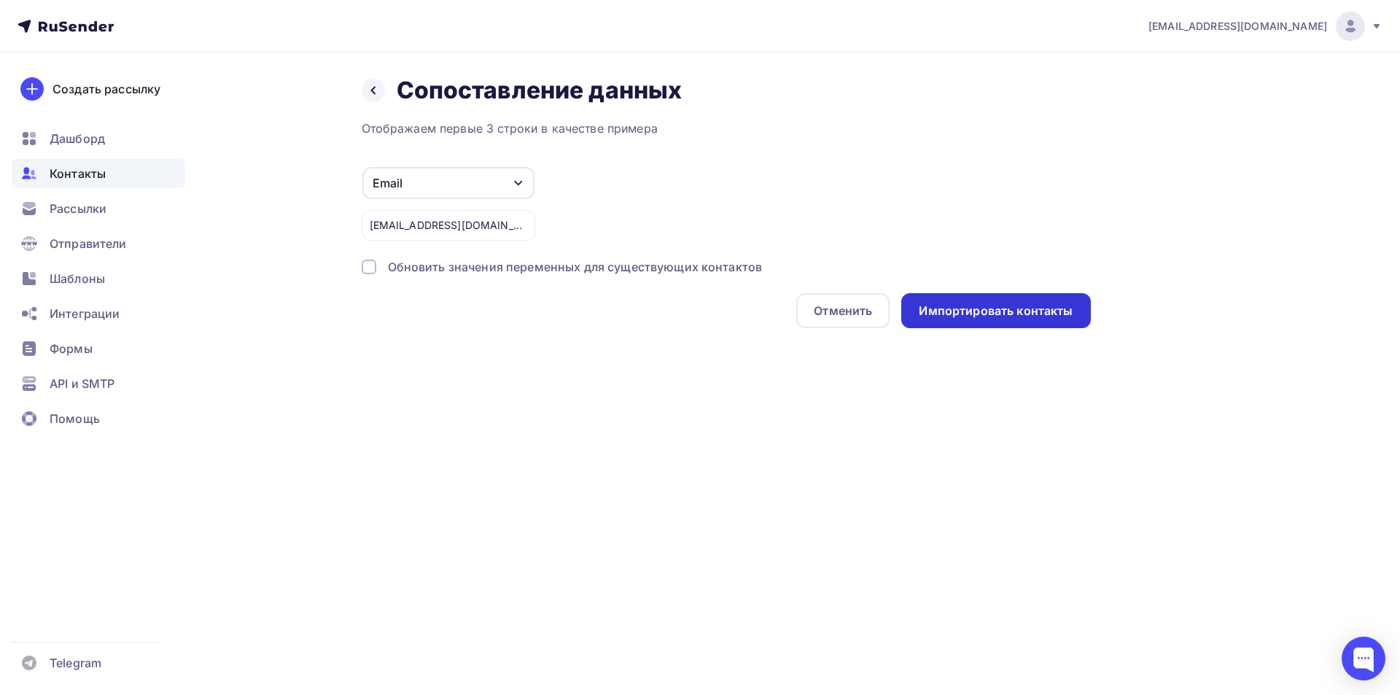
click at [1007, 315] on div "Импортировать контакты" at bounding box center [996, 311] width 154 height 17
